Goal: Check status: Check status

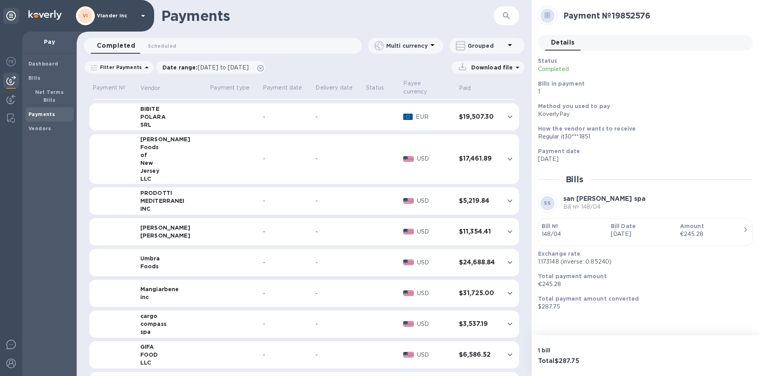
scroll to position [535, 0]
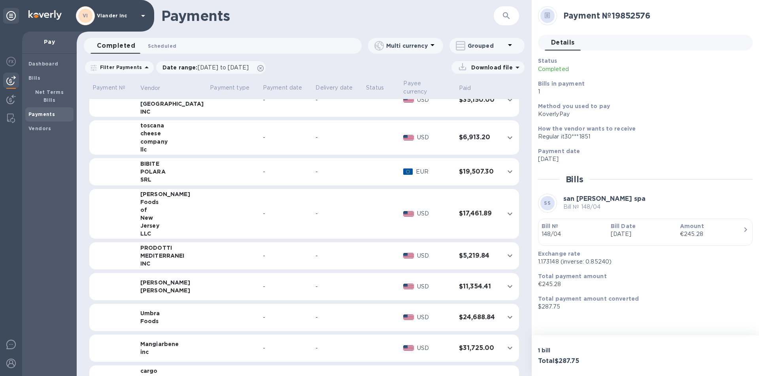
click at [162, 46] on span "Scheduled 0" at bounding box center [162, 46] width 28 height 8
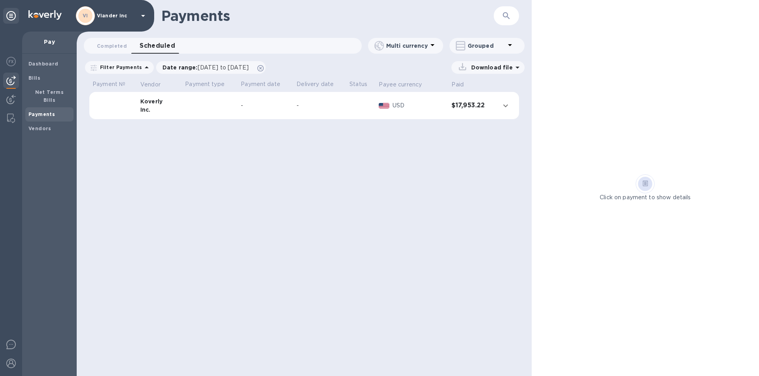
click at [49, 111] on b "Payments" at bounding box center [41, 114] width 26 height 6
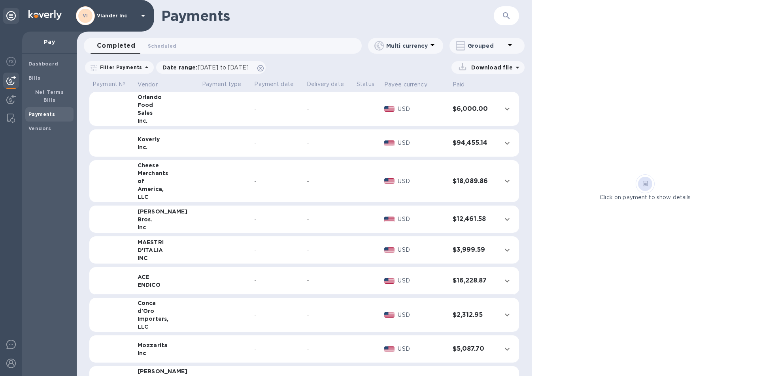
click at [199, 111] on td at bounding box center [225, 109] width 53 height 34
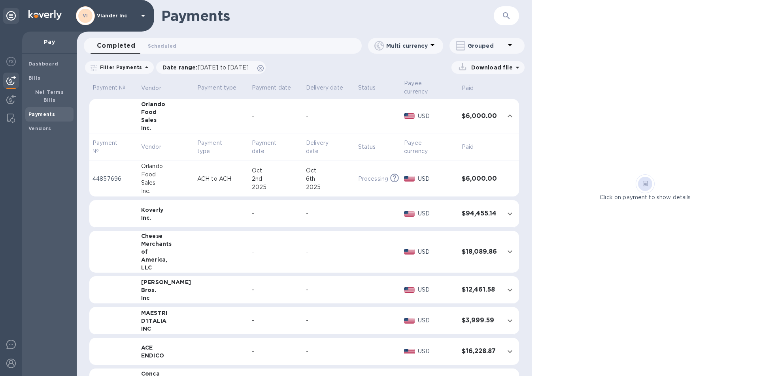
click at [142, 14] on icon at bounding box center [142, 15] width 9 height 9
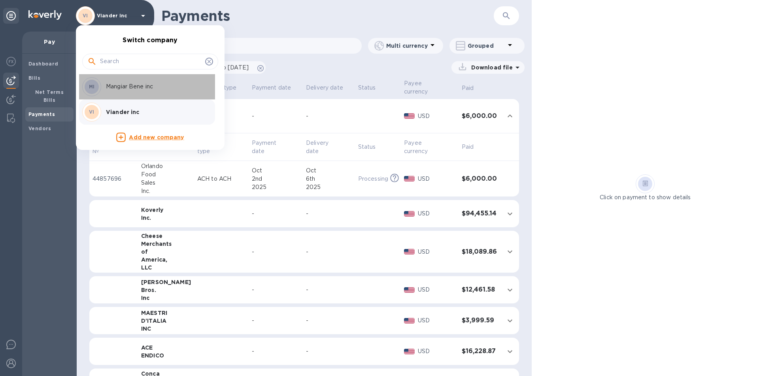
click at [140, 91] on p "Mangiar Bene inc" at bounding box center [156, 87] width 100 height 8
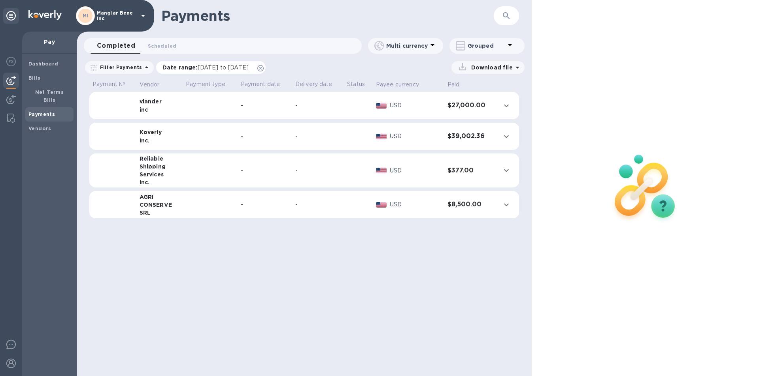
click at [215, 71] on p "Date range : 09/02/2025 to 10/03/2025" at bounding box center [207, 68] width 90 height 8
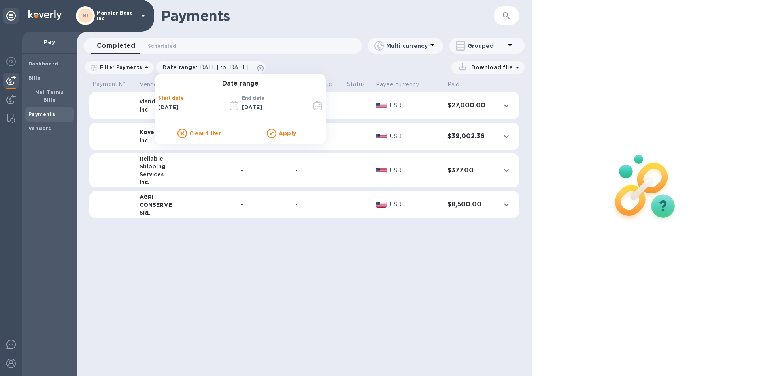
click at [193, 109] on input "09/02/2025" at bounding box center [190, 108] width 64 height 12
click at [231, 106] on icon "button" at bounding box center [234, 105] width 9 height 9
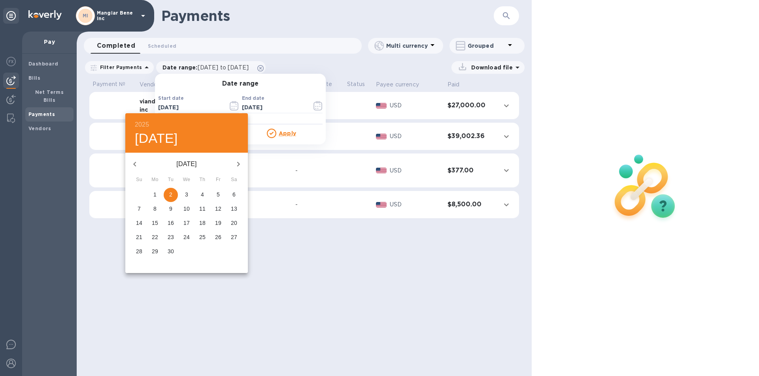
click at [136, 162] on icon "button" at bounding box center [134, 164] width 9 height 9
click at [219, 192] on p "1" at bounding box center [217, 195] width 3 height 8
type input "08/01/2025"
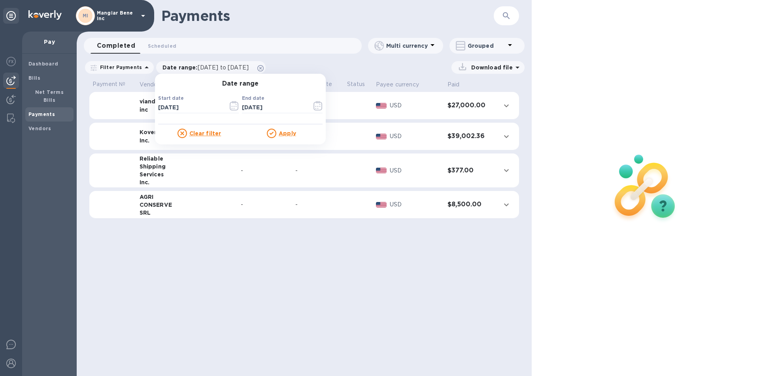
click at [281, 132] on u "Apply" at bounding box center [287, 133] width 17 height 6
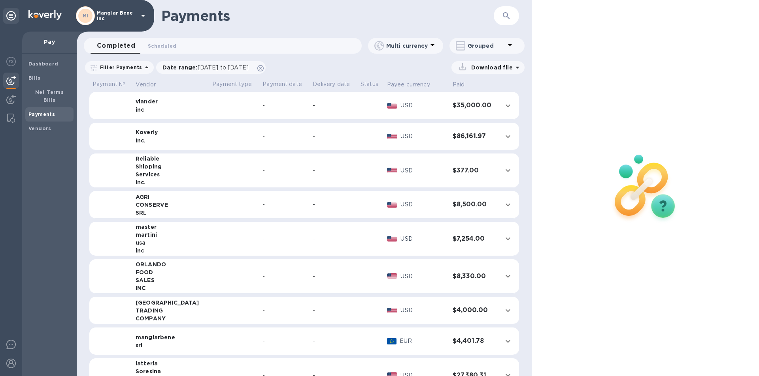
scroll to position [24, 0]
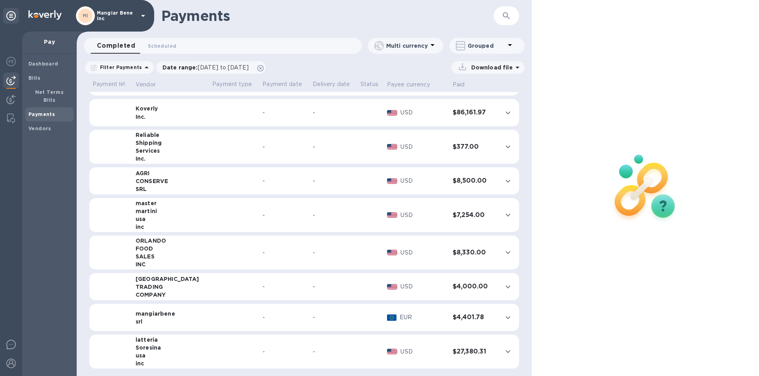
click at [209, 219] on td at bounding box center [234, 215] width 50 height 34
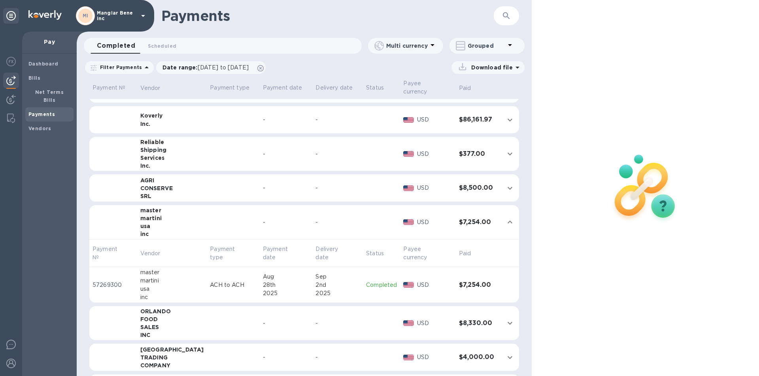
click at [373, 281] on p "Completed" at bounding box center [381, 285] width 31 height 8
